Goal: Transaction & Acquisition: Purchase product/service

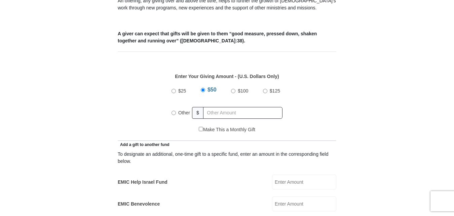
scroll to position [264, 0]
click at [174, 110] on input "Other" at bounding box center [174, 112] width 4 height 4
radio input "true"
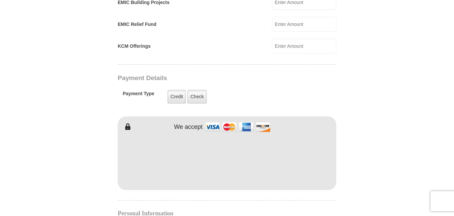
scroll to position [501, 0]
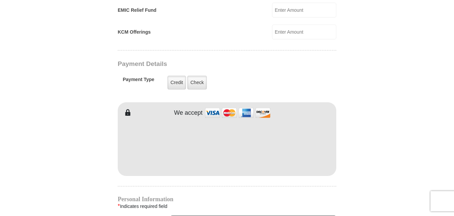
type input "405.00"
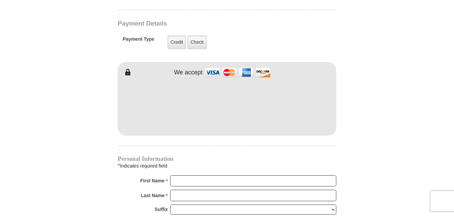
scroll to position [542, 0]
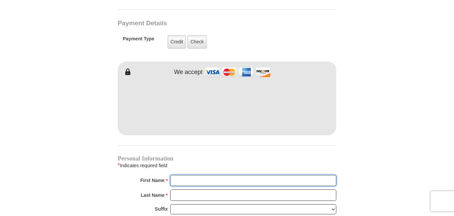
click at [186, 175] on input "First Name *" at bounding box center [253, 180] width 166 height 11
type input "[PERSON_NAME]"
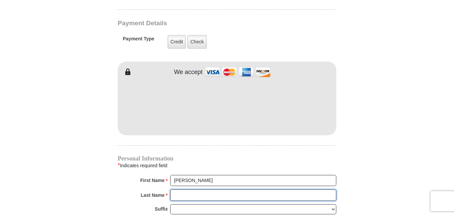
type input "Rose"
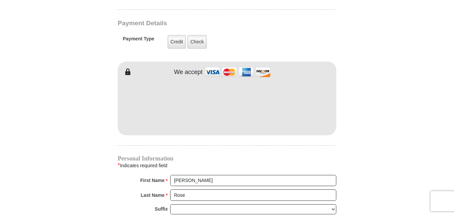
type input "[EMAIL_ADDRESS][DOMAIN_NAME]"
type input "[STREET_ADDRESS]"
type input "[PERSON_NAME]"
select select "[GEOGRAPHIC_DATA]"
type input "76036"
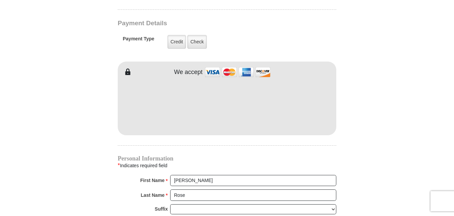
type input "4695004031"
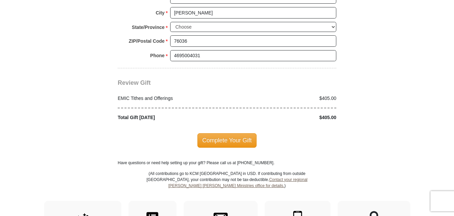
scroll to position [811, 0]
click at [230, 133] on span "Complete Your Gift" at bounding box center [227, 140] width 60 height 14
